Goal: Transaction & Acquisition: Purchase product/service

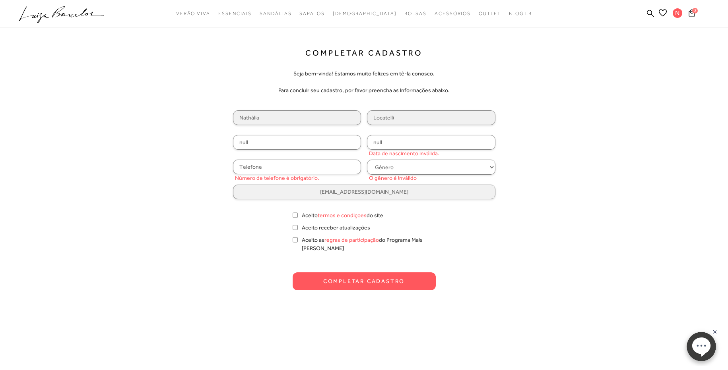
click at [315, 147] on input "null" at bounding box center [297, 142] width 128 height 15
drag, startPoint x: 315, startPoint y: 147, endPoint x: 204, endPoint y: 130, distance: 112.5
click at [204, 130] on div "Completar Cadastro Seja bem-vinda! Estamos muito felizes em tê-la conosco. Para…" at bounding box center [364, 169] width 497 height 242
type input "094.504.319-81"
drag, startPoint x: 434, startPoint y: 160, endPoint x: 432, endPoint y: 145, distance: 14.4
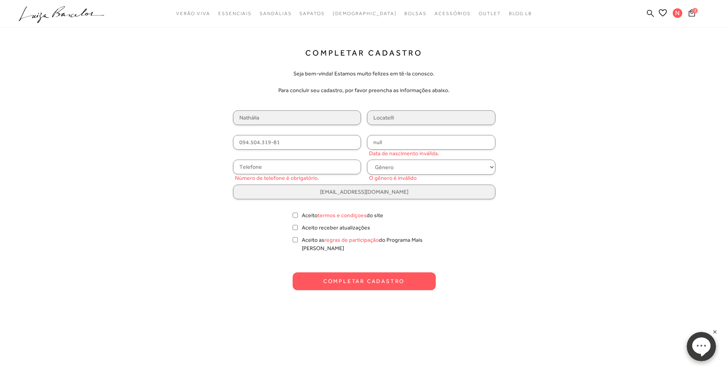
click at [432, 145] on div "Nathália [GEOGRAPHIC_DATA] 094.504.319-81 null Data de nascimento inválida. Núm…" at bounding box center [364, 154] width 262 height 89
click at [432, 145] on input "null" at bounding box center [431, 142] width 128 height 15
type input "[DATE]"
click at [310, 164] on input "text" at bounding box center [297, 167] width 128 height 15
type input "[PHONE_NUMBER]"
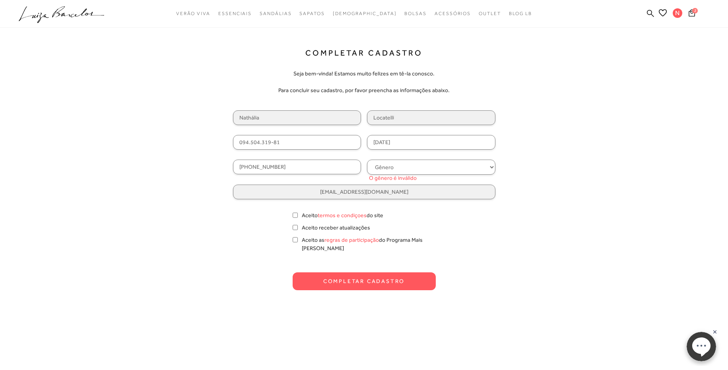
select select
click at [367, 160] on select "Gênero Feminino Masculino" at bounding box center [431, 167] width 128 height 15
click at [293, 217] on input "Aceito termos e condiçoes do site" at bounding box center [294, 215] width 5 height 8
checkbox input "true"
click at [319, 279] on button "Completar Cadastro" at bounding box center [363, 282] width 143 height 18
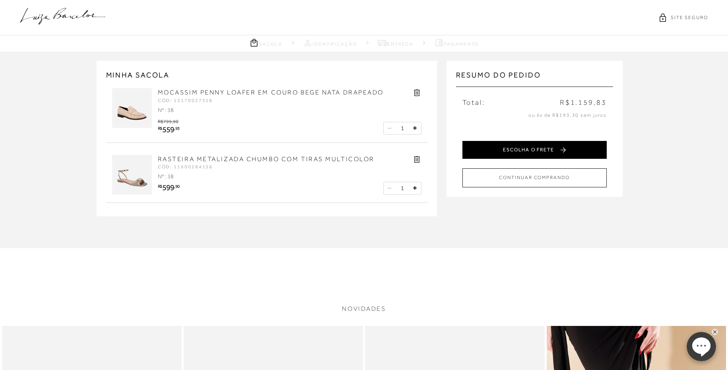
click at [509, 148] on button "ESCOLHA O FRETE" at bounding box center [534, 150] width 144 height 18
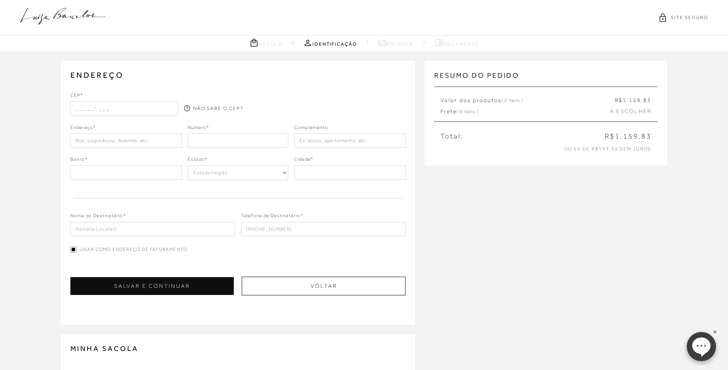
click at [136, 111] on input "text" at bounding box center [124, 108] width 108 height 14
type input "89218-600"
type input "Rua [PERSON_NAME]"
type input "91"
type input "Rua [PERSON_NAME],"
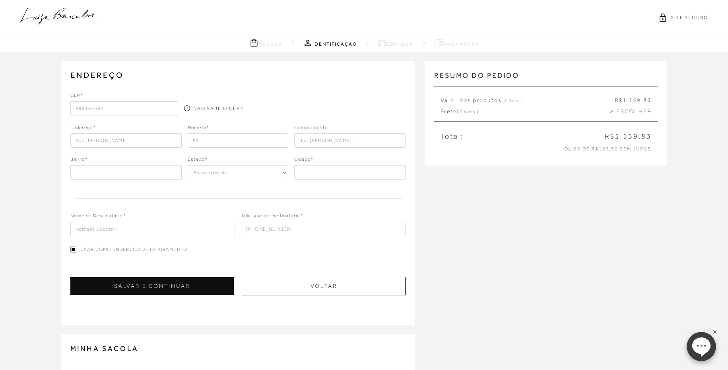
type input "SC"
select select "SC"
type input "Joinville"
type input "Rua [PERSON_NAME]"
type input "89218-600"
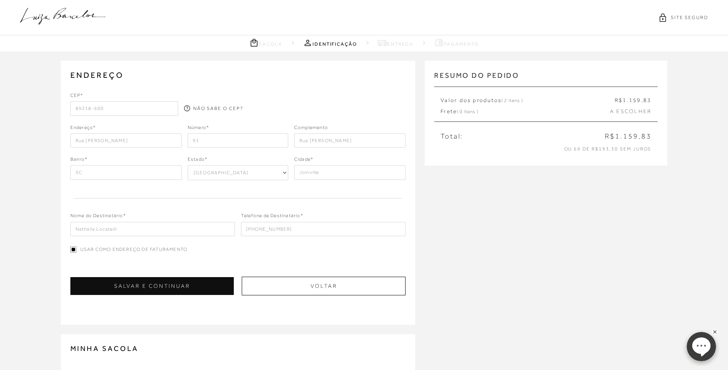
type input "[PERSON_NAME]"
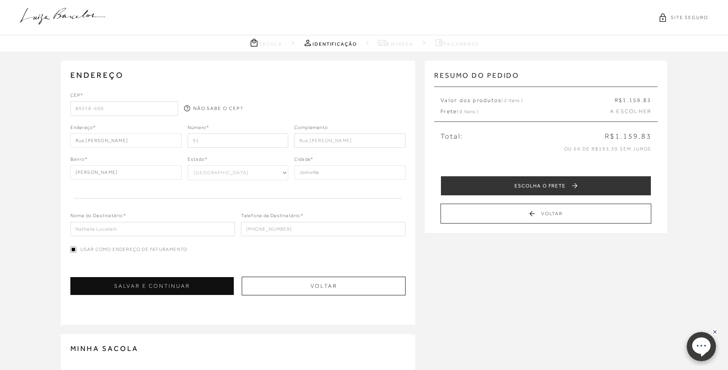
click at [173, 180] on div "Bairro* [PERSON_NAME] Estado* Estado/região [GEOGRAPHIC_DATA] [GEOGRAPHIC_DATA]…" at bounding box center [237, 168] width 335 height 25
click at [247, 140] on input "91" at bounding box center [238, 141] width 101 height 14
click at [262, 99] on div "NÃO SABE O CEP?" at bounding box center [238, 102] width 108 height 20
click at [171, 236] on input "Nathália Locatelli" at bounding box center [152, 229] width 165 height 14
click at [204, 205] on div "Nome do Destinatário* Nathália Locatelli Telefone de Destinatário* [PHONE_NUMBE…" at bounding box center [237, 218] width 335 height 36
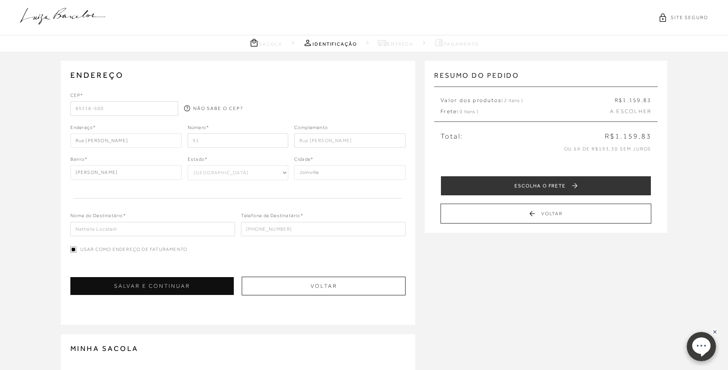
click at [232, 141] on input "91" at bounding box center [238, 141] width 101 height 14
click at [182, 155] on div "CEP* 89218-600 NÃO SABE O CEP? Endereço* [GEOGRAPHIC_DATA][PERSON_NAME] Número*…" at bounding box center [237, 164] width 335 height 145
drag, startPoint x: 353, startPoint y: 139, endPoint x: 268, endPoint y: 143, distance: 85.1
click at [268, 143] on div "Endereço* [GEOGRAPHIC_DATA][PERSON_NAME] Número* 91 Complemento [GEOGRAPHIC_DAT…" at bounding box center [237, 136] width 335 height 24
type input "apto 604"
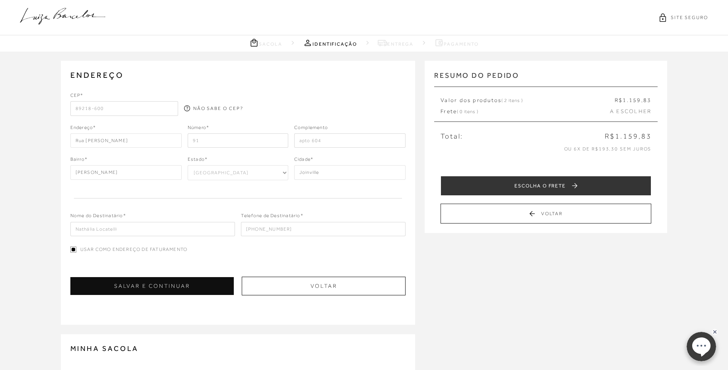
click at [538, 275] on div "ENDEREÇO Selecione um endereço para entrega Nenhum endereço salvo. CEP* 89218-6…" at bounding box center [364, 308] width 728 height 512
click at [192, 289] on button "SALVAR E CONTINUAR" at bounding box center [151, 286] width 163 height 18
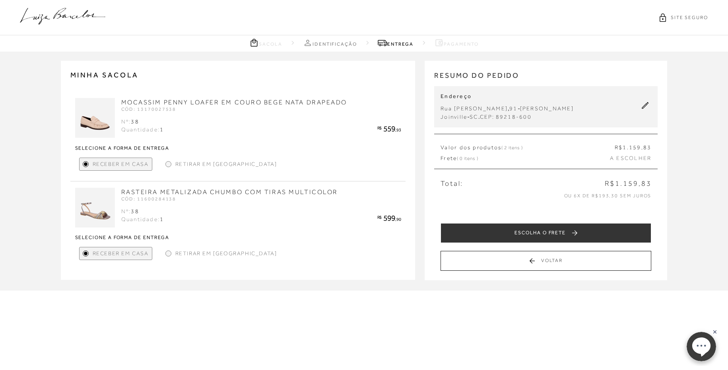
click at [631, 157] on span "A ESCOLHER" at bounding box center [630, 159] width 41 height 8
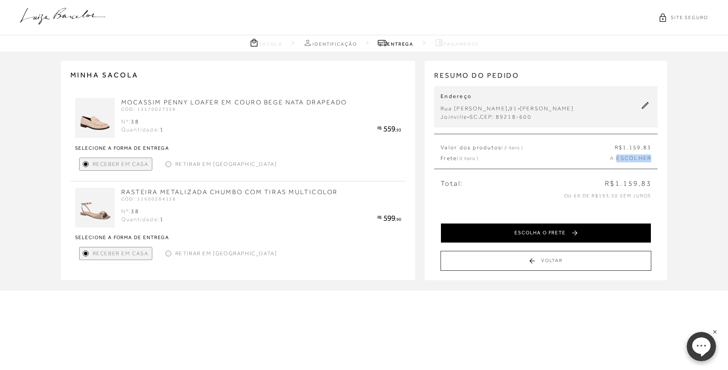
click at [554, 233] on button "ESCOLHA O FRETE" at bounding box center [545, 233] width 211 height 20
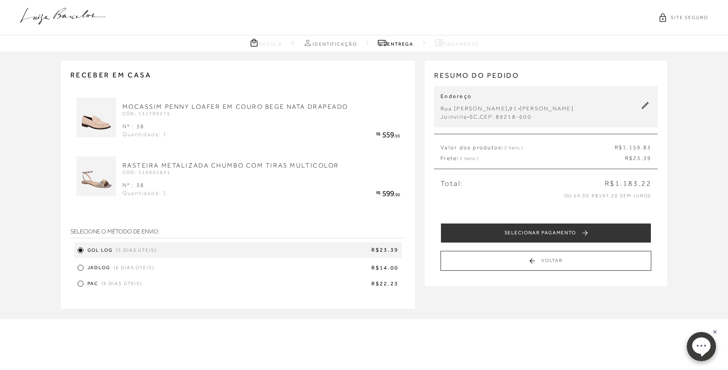
click at [153, 271] on span "(6 dias úteis)" at bounding box center [134, 268] width 41 height 7
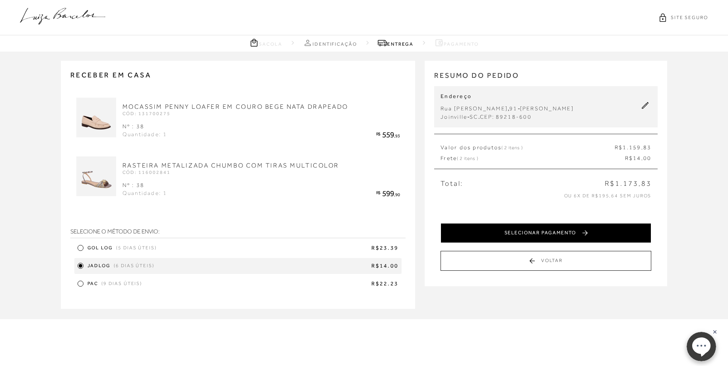
click at [515, 232] on button "SELECIONAR PAGAMENTO" at bounding box center [545, 233] width 211 height 20
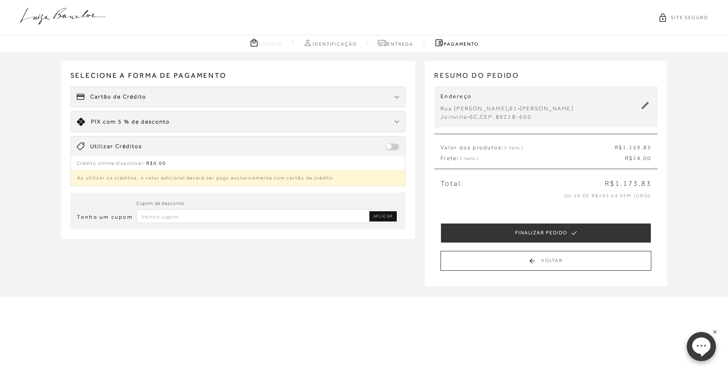
click at [120, 93] on span "Cartão de Crédito" at bounding box center [118, 97] width 56 height 8
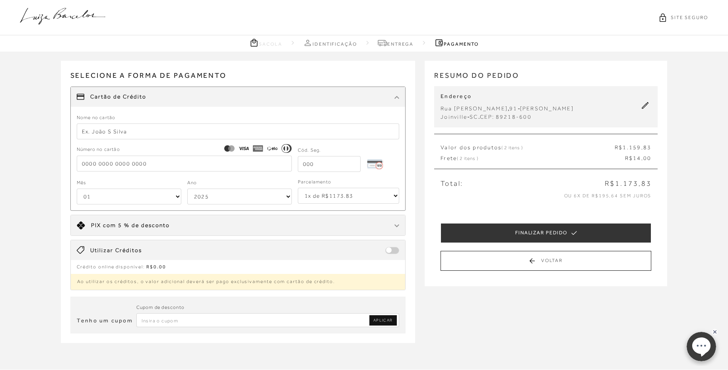
click at [141, 125] on input "text" at bounding box center [238, 132] width 323 height 16
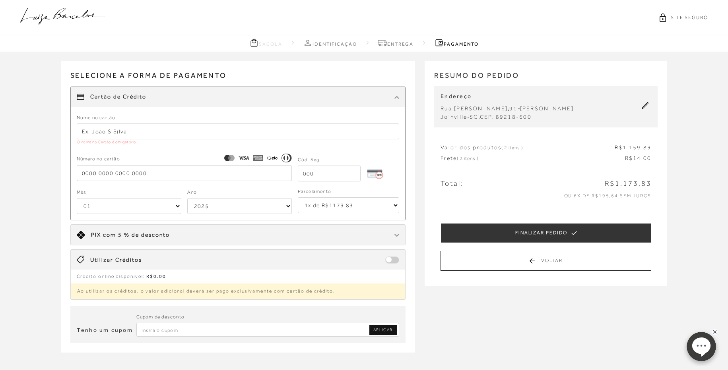
type input "NATHALIA L CEZAR"
type input "[CREDIT_CARD_NUMBER]"
type input "844"
select select "2033"
type input "[CREDIT_CARD_NUMBER]"
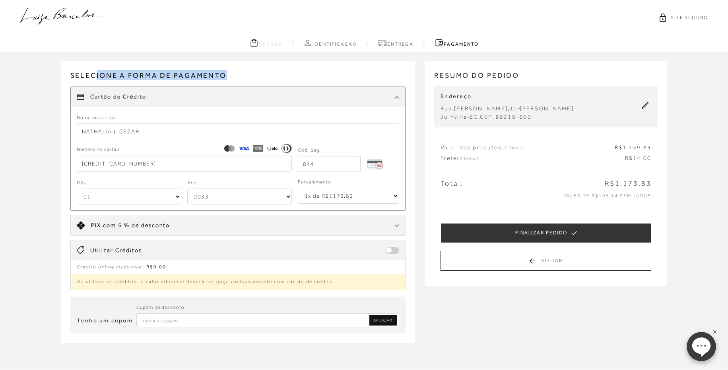
drag, startPoint x: 94, startPoint y: 75, endPoint x: 232, endPoint y: 74, distance: 137.9
click at [232, 74] on span "Selecione a forma de pagamento" at bounding box center [237, 78] width 335 height 16
click at [271, 70] on div "Selecione a forma de pagamento FORMA DE PAGAMENTO Cartão de Crédito Nome no car…" at bounding box center [238, 176] width 354 height 230
select select "6"
click at [298, 188] on select "1x de R$1173.83 2x de R$586.92 sem juros 3x de R$391.28 sem juros 4x de R$293.4…" at bounding box center [348, 196] width 101 height 16
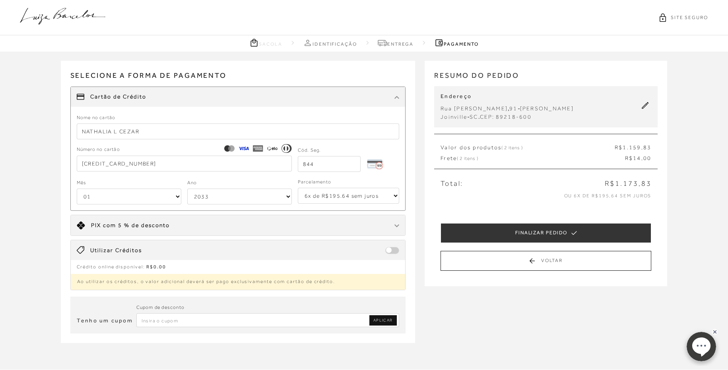
click at [22, 253] on div "Receber em casa MOCASSIM PENNY LOAFER EM COURO BEGE NATA DRAPEADO CÓD: 13170027…" at bounding box center [364, 210] width 728 height 317
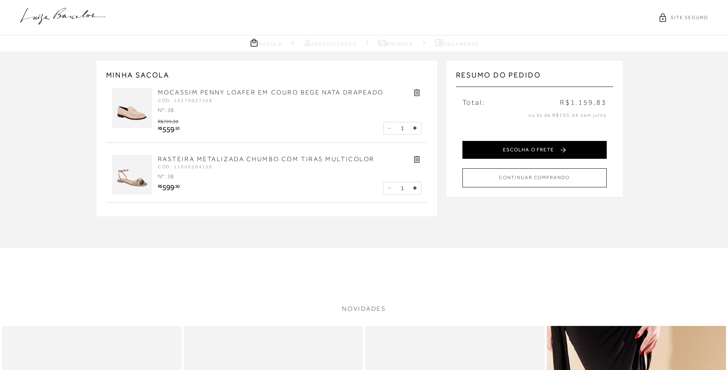
click at [528, 147] on button "ESCOLHA O FRETE" at bounding box center [534, 150] width 144 height 18
